Goal: Task Accomplishment & Management: Use online tool/utility

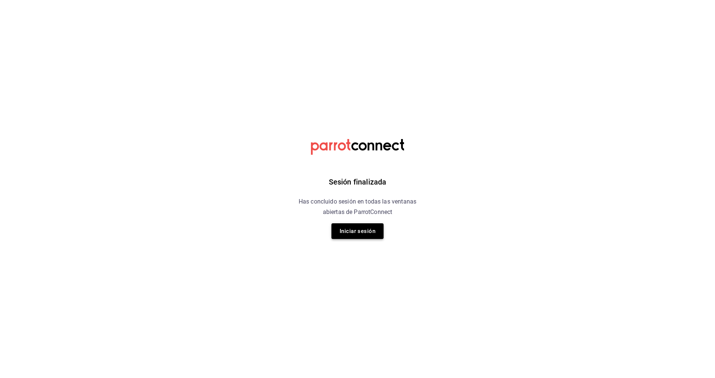
click at [362, 235] on button "Iniciar sesión" at bounding box center [358, 231] width 52 height 16
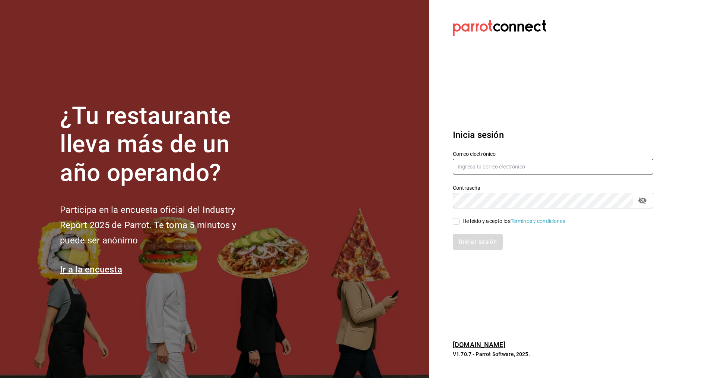
type input "rmsfs.com@gmail.com"
click at [469, 243] on div "Iniciar sesión" at bounding box center [553, 242] width 200 height 16
click at [457, 222] on input "He leído y acepto los Términos y condiciones." at bounding box center [456, 221] width 7 height 7
checkbox input "true"
click at [469, 242] on button "Iniciar sesión" at bounding box center [478, 242] width 51 height 16
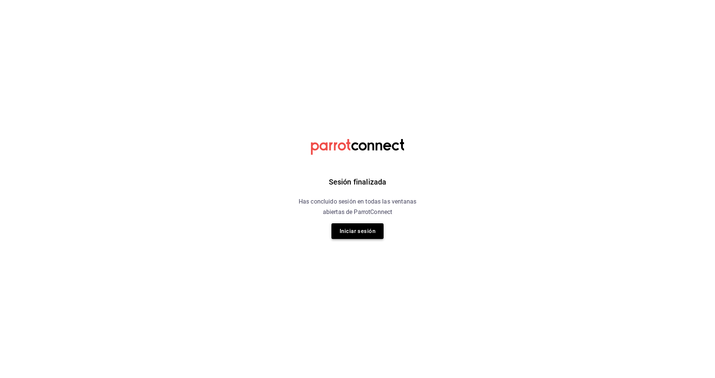
click at [355, 231] on button "Iniciar sesión" at bounding box center [358, 231] width 52 height 16
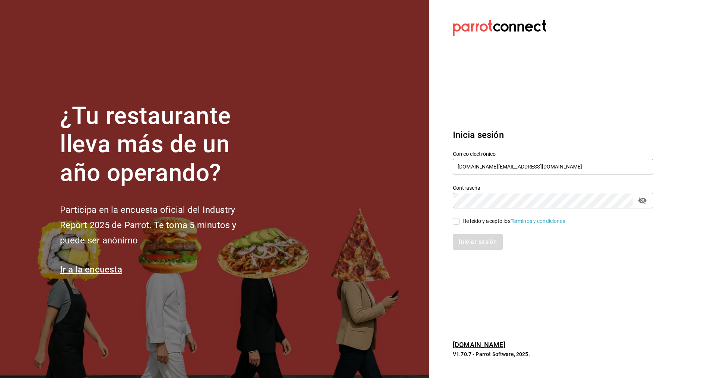
click at [457, 221] on input "He leído y acepto los Términos y condiciones." at bounding box center [456, 221] width 7 height 7
checkbox input "true"
click at [473, 239] on button "Iniciar sesión" at bounding box center [478, 242] width 51 height 16
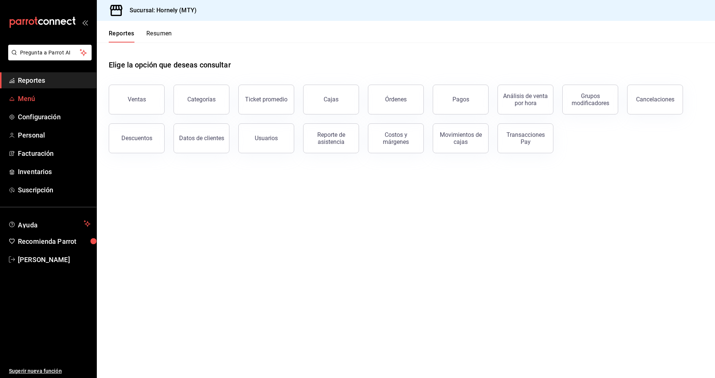
click at [26, 97] on span "Menú" at bounding box center [54, 98] width 73 height 10
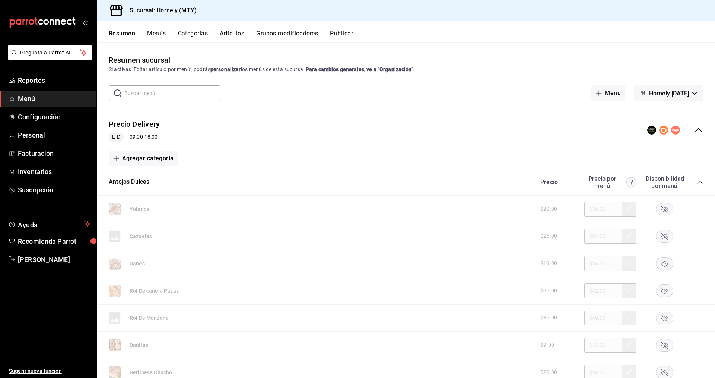
click at [234, 30] on button "Artículos" at bounding box center [232, 36] width 25 height 13
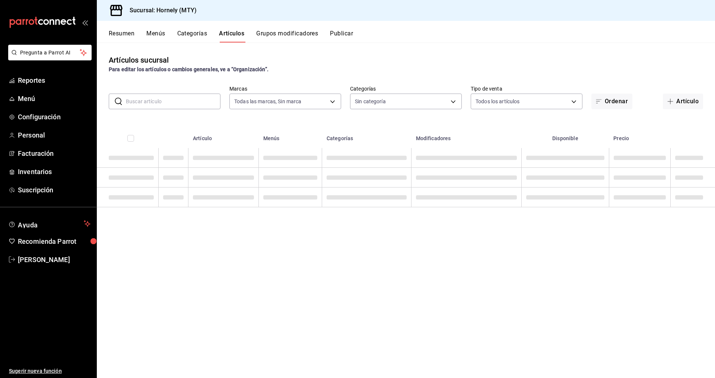
type input "f940d65f-f315-40ad-96cd-36aca2dc56c6"
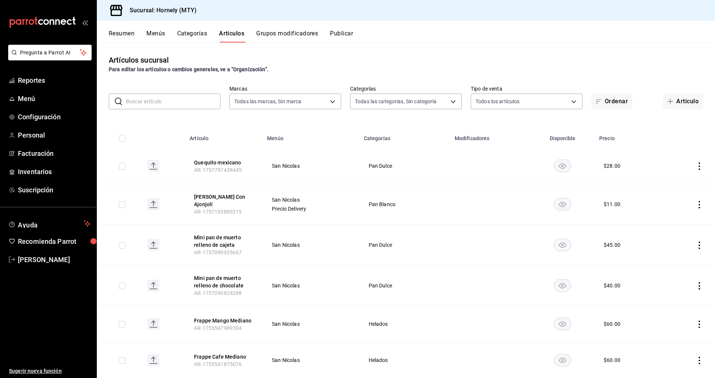
type input "46905878-440e-4c5f-8a3a-fd71bb82160d,0fe66449-3f97-4436-9a36-daf85159eddd,a5f6b…"
click at [127, 102] on input "text" at bounding box center [173, 101] width 95 height 15
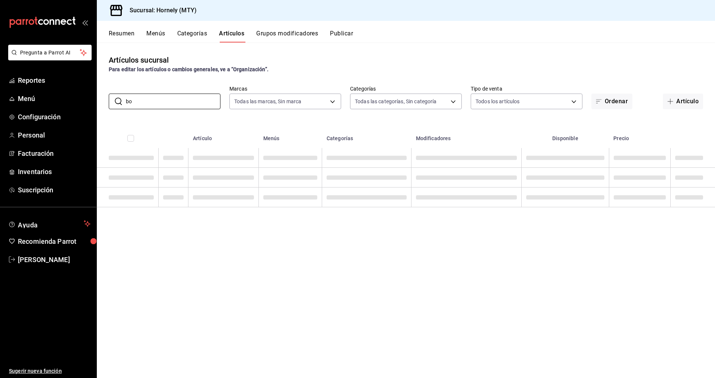
type input "b"
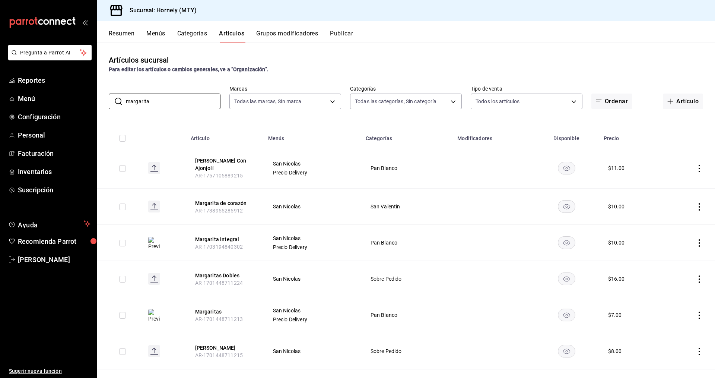
type input "margarita"
